Goal: Information Seeking & Learning: Learn about a topic

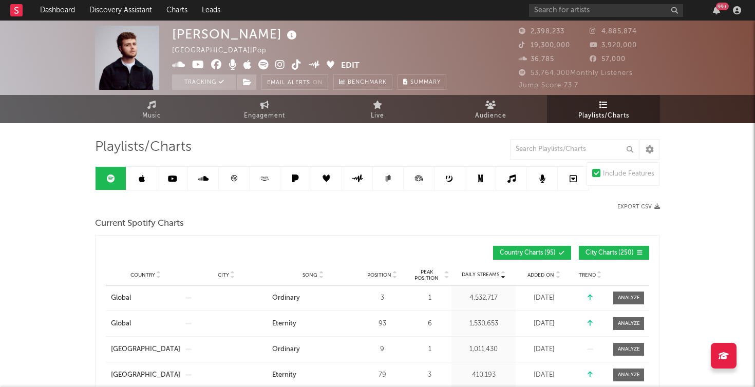
click at [16, 11] on rect at bounding box center [16, 10] width 12 height 12
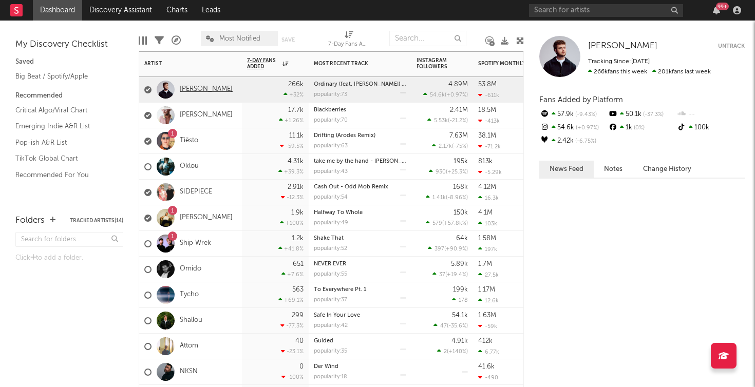
click at [192, 85] on div "[PERSON_NAME]" at bounding box center [188, 90] width 88 height 30
click at [193, 89] on link "[PERSON_NAME]" at bounding box center [206, 89] width 53 height 9
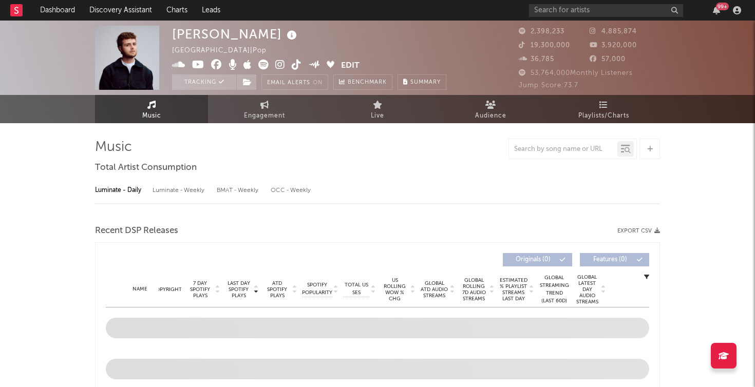
select select "6m"
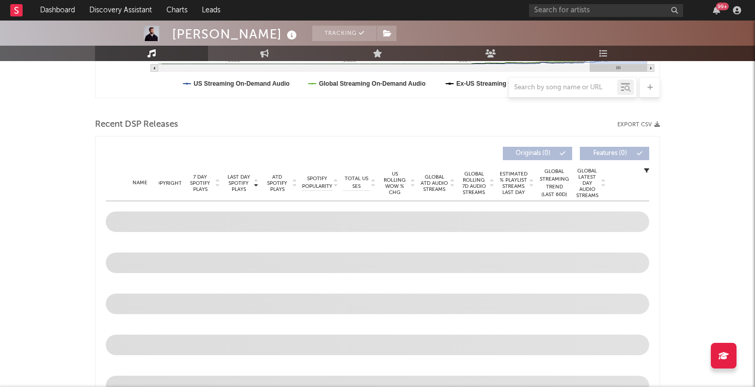
scroll to position [319, 0]
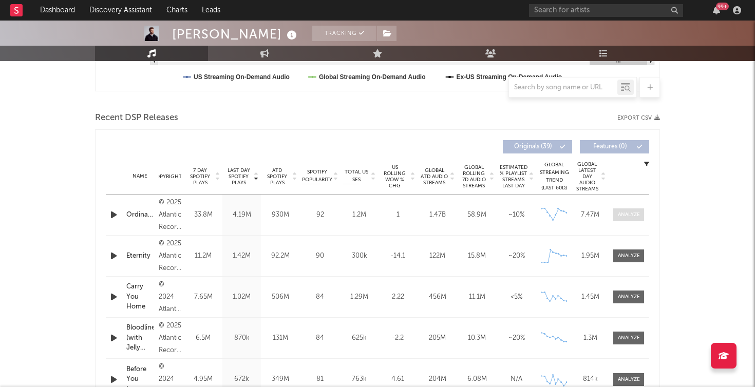
click at [629, 216] on div at bounding box center [629, 215] width 22 height 8
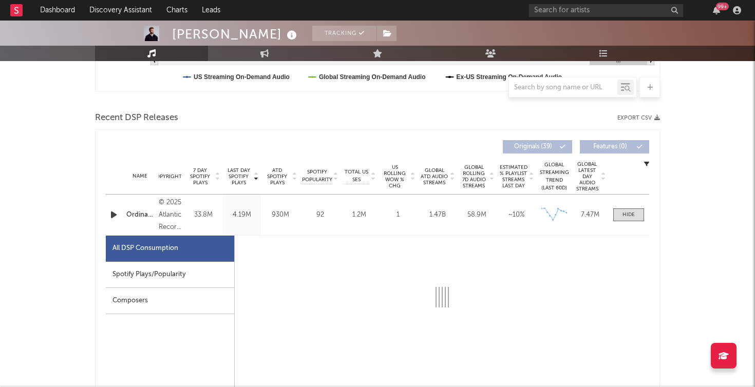
select select "6m"
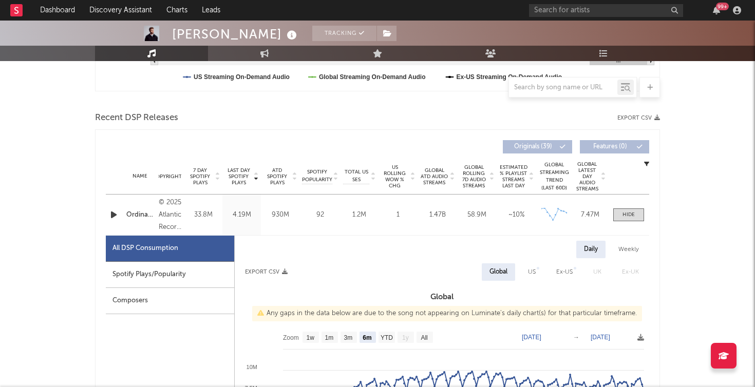
click at [187, 277] on div "Spotify Plays/Popularity" at bounding box center [170, 275] width 128 height 26
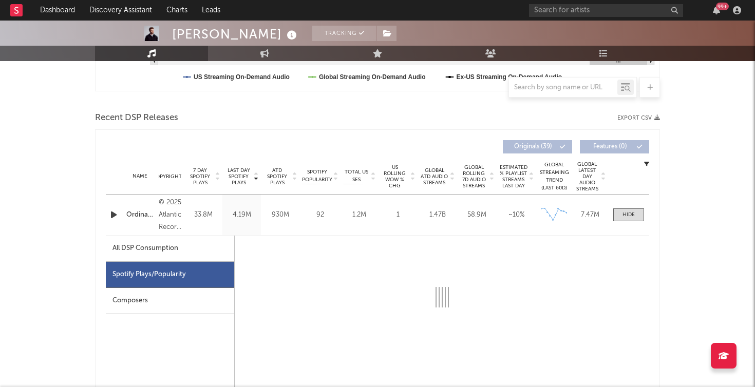
select select "6m"
select select "1w"
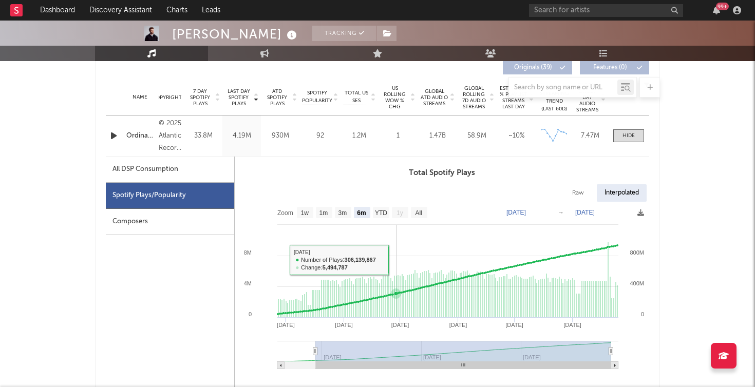
scroll to position [398, 0]
click at [635, 133] on div at bounding box center [629, 136] width 12 height 8
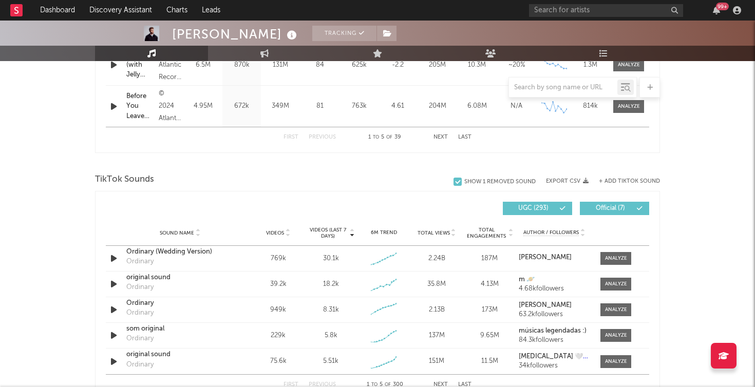
scroll to position [646, 0]
